Goal: Navigation & Orientation: Find specific page/section

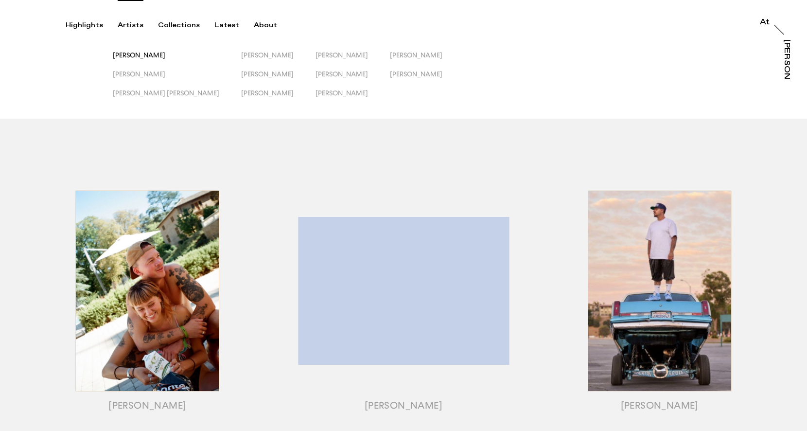
click at [158, 54] on span "[PERSON_NAME]" at bounding box center [139, 55] width 53 height 8
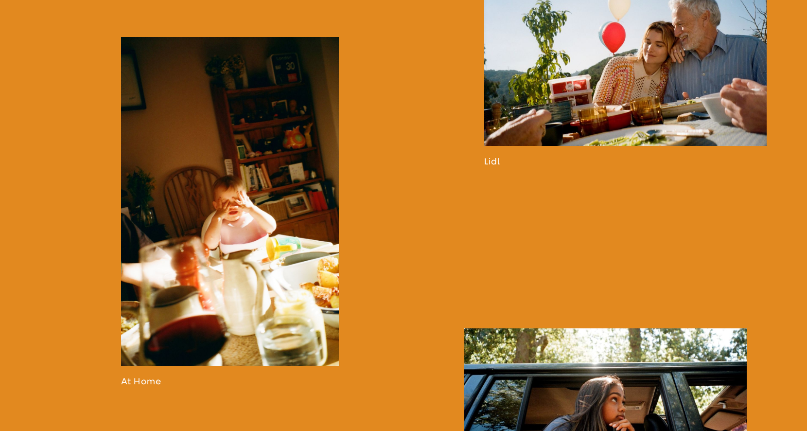
scroll to position [1032, 0]
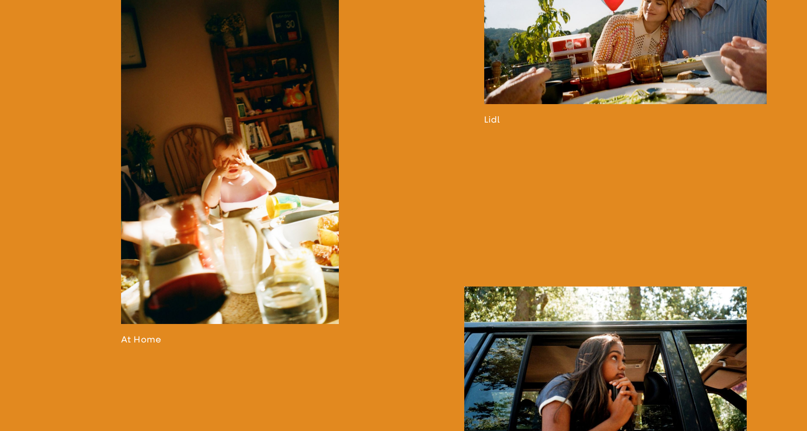
click at [633, 90] on link at bounding box center [625, 21] width 283 height 208
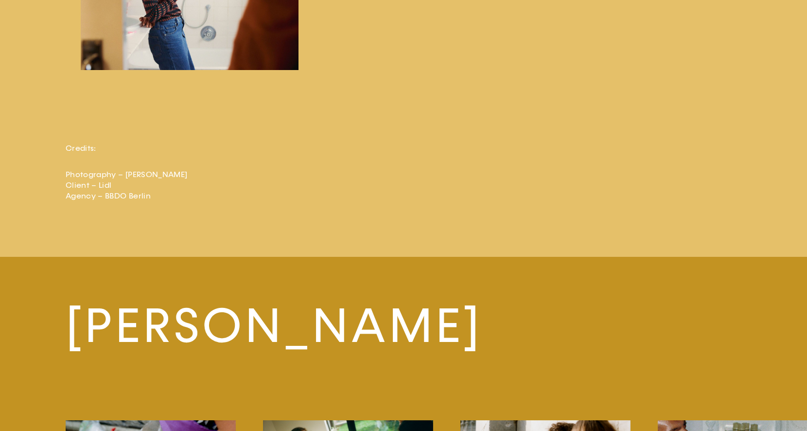
scroll to position [2783, 0]
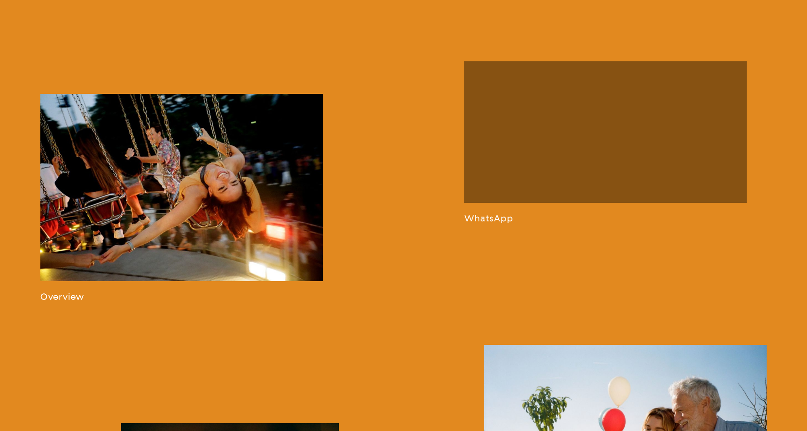
scroll to position [701, 0]
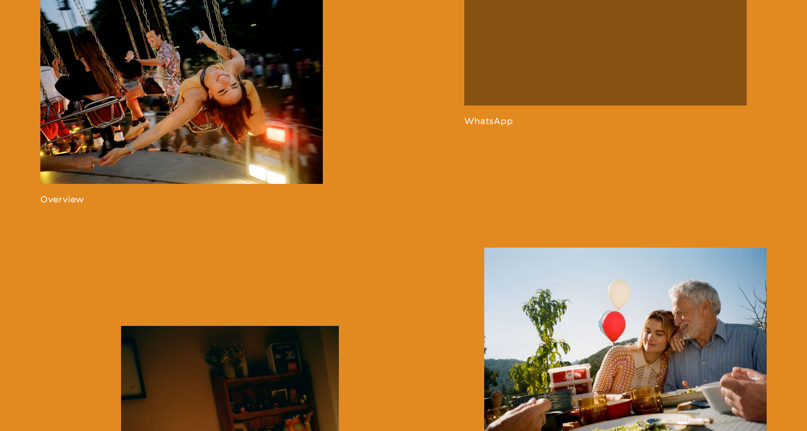
click at [585, 110] on link at bounding box center [606, 45] width 283 height 162
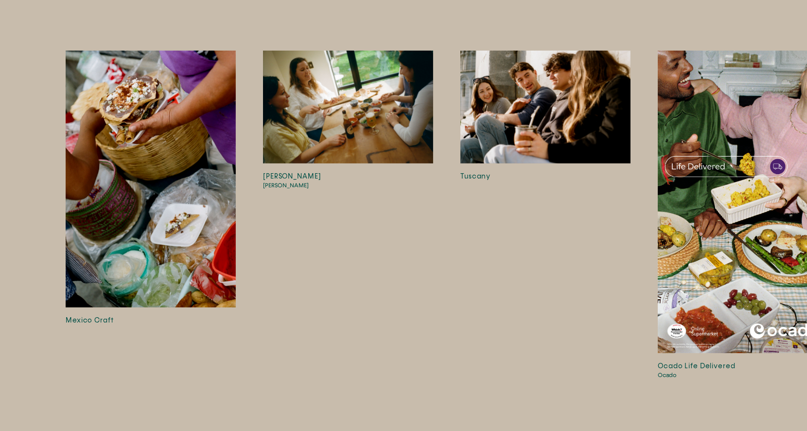
scroll to position [4846, 0]
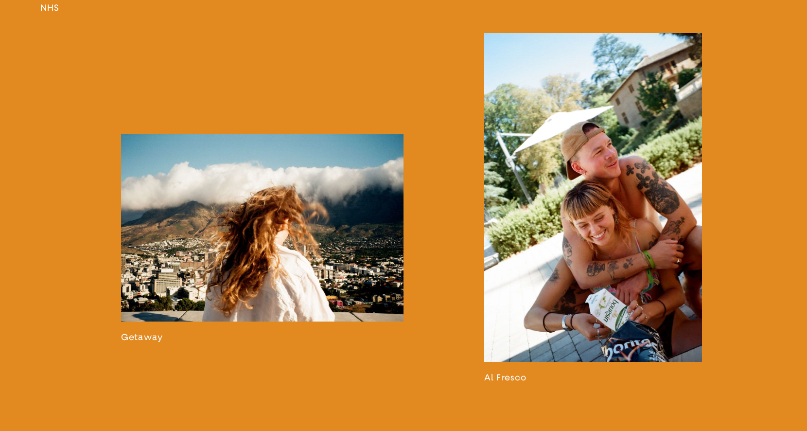
scroll to position [1693, 0]
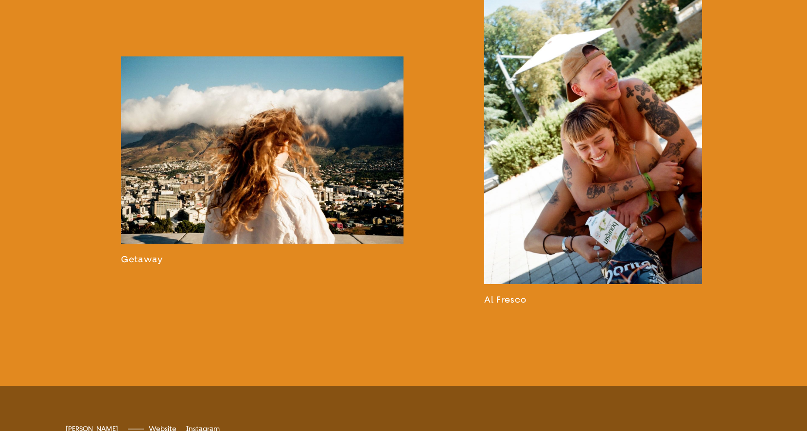
click at [598, 197] on link at bounding box center [593, 130] width 218 height 350
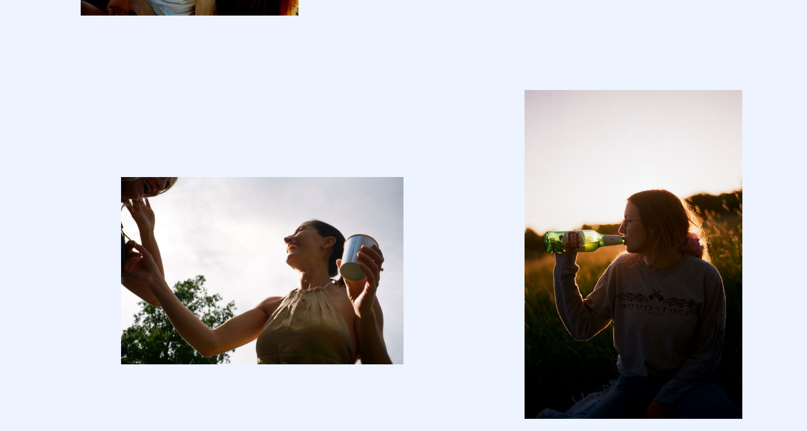
scroll to position [4553, 0]
